Goal: Transaction & Acquisition: Book appointment/travel/reservation

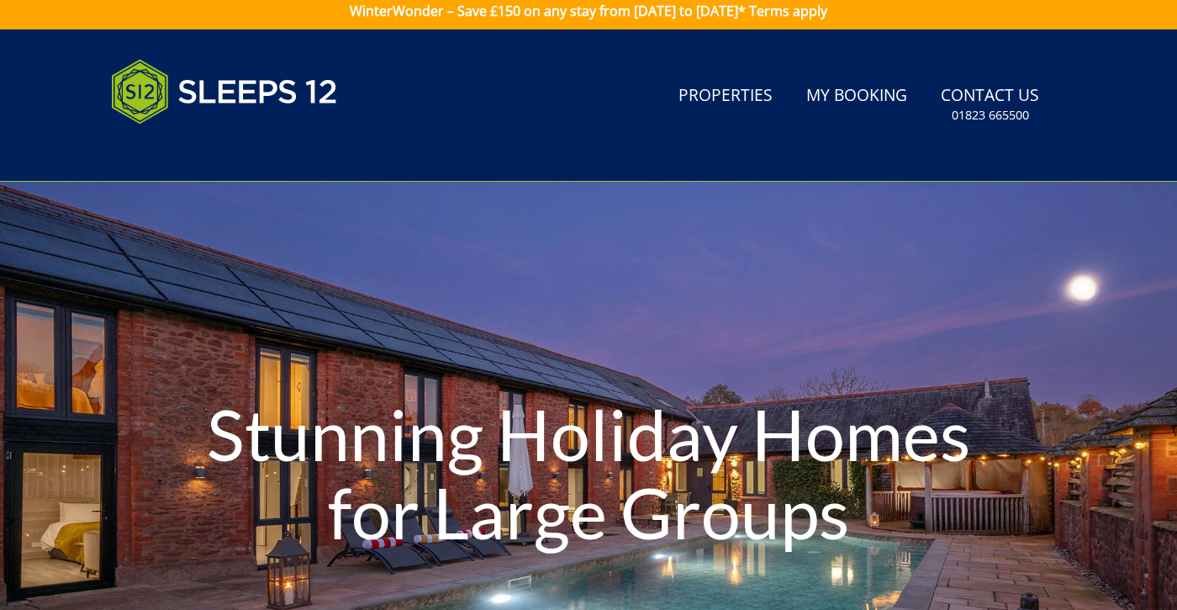
scroll to position [13, 0]
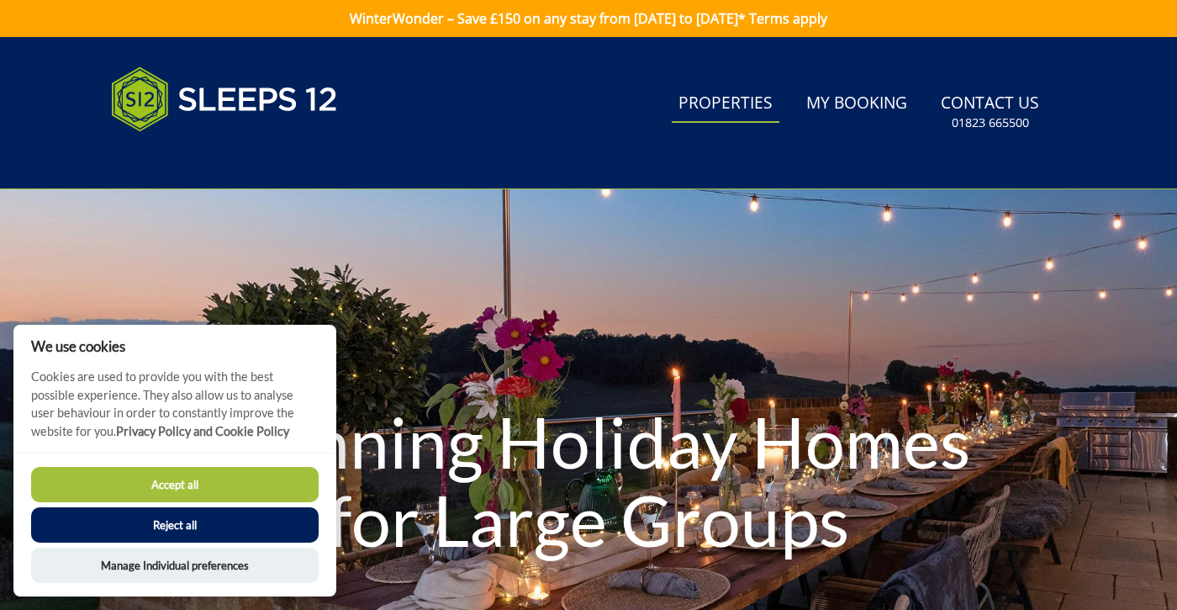
click at [702, 103] on link "Properties" at bounding box center [726, 104] width 108 height 38
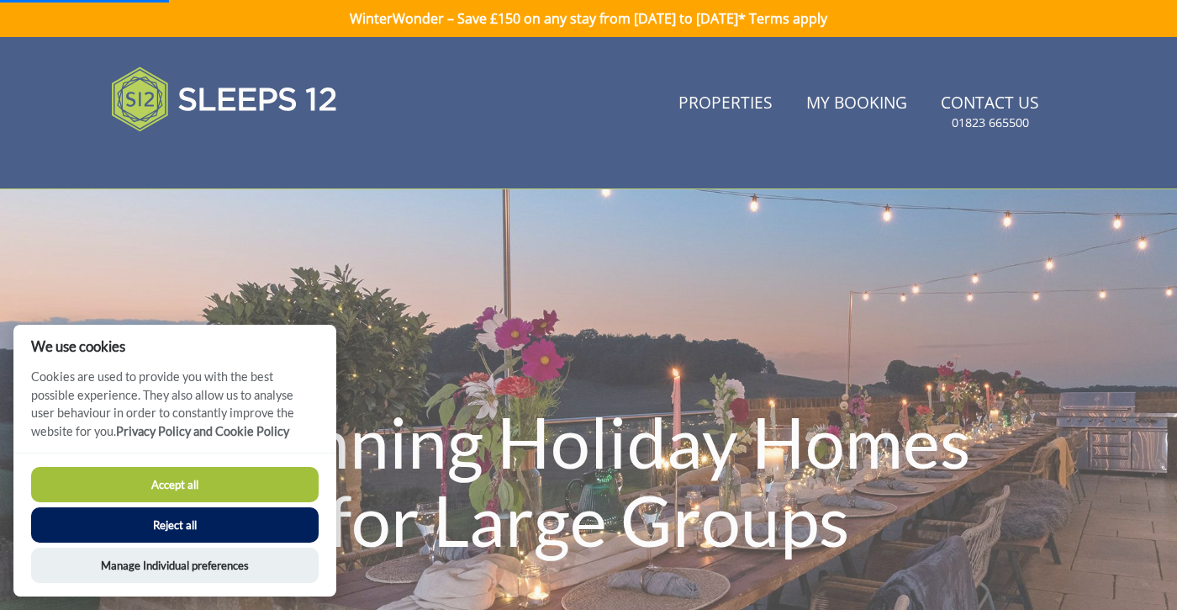
click at [169, 522] on button "Reject all" at bounding box center [175, 524] width 288 height 35
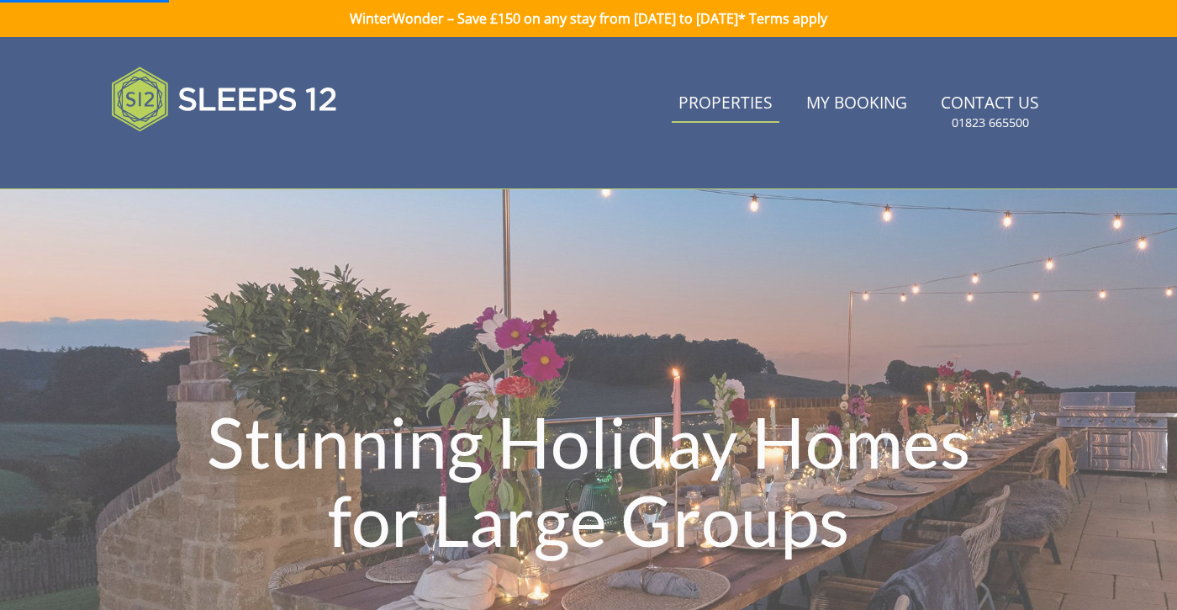
click at [757, 98] on link "Properties" at bounding box center [726, 104] width 108 height 38
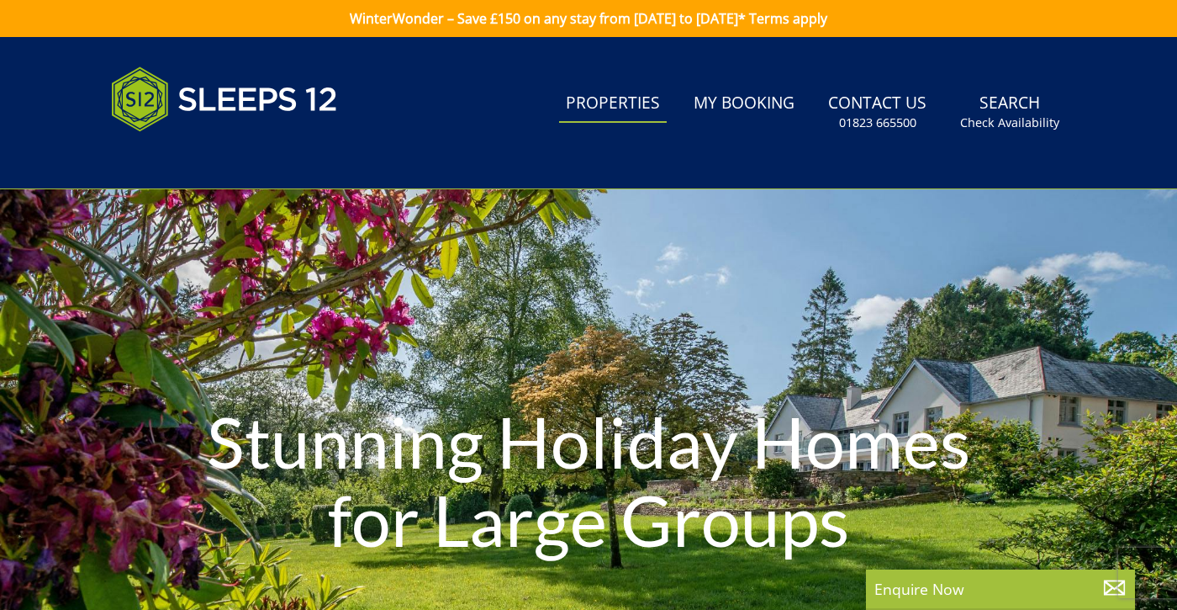
click at [622, 112] on link "Properties" at bounding box center [613, 104] width 108 height 38
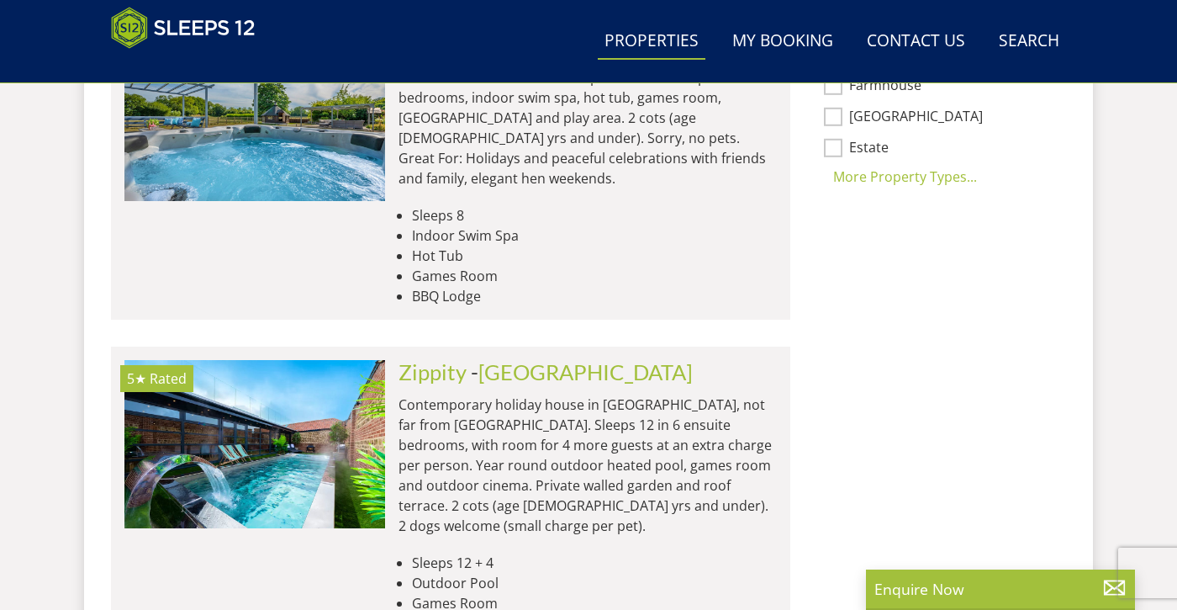
scroll to position [1489, 0]
